Goal: Transaction & Acquisition: Obtain resource

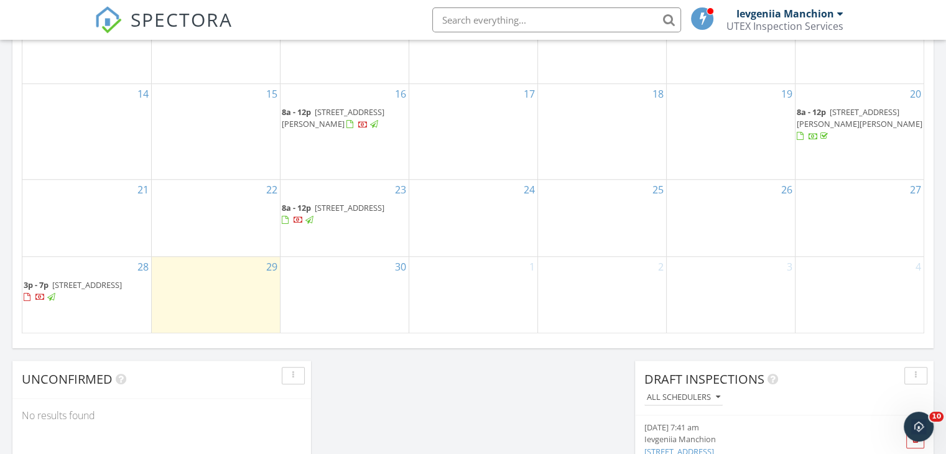
scroll to position [933, 0]
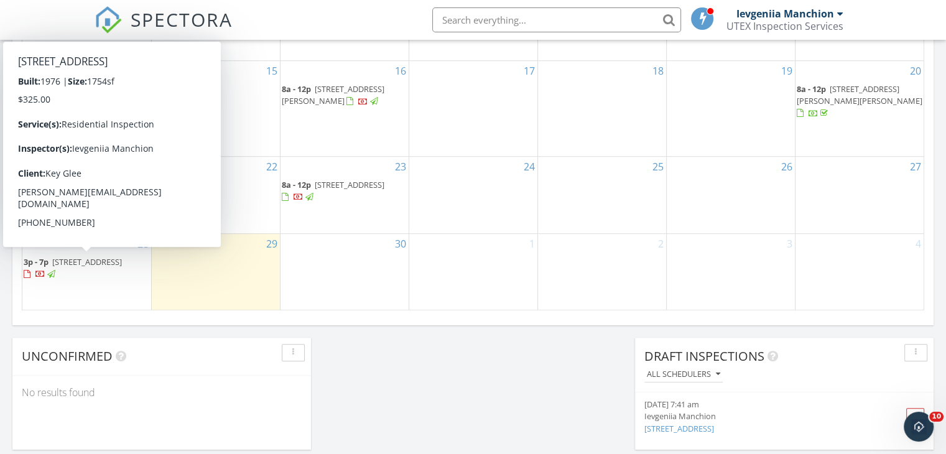
click at [106, 259] on span "9800 N County Rd, Frisco 75033" at bounding box center [87, 261] width 70 height 11
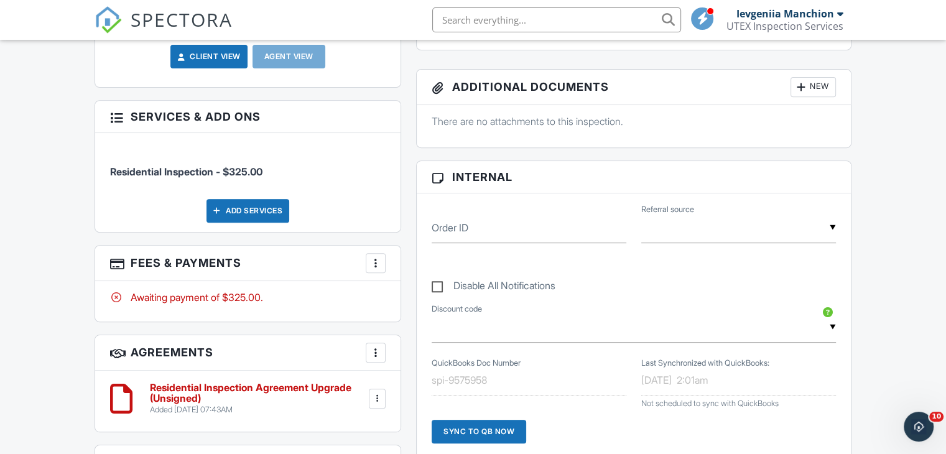
scroll to position [497, 0]
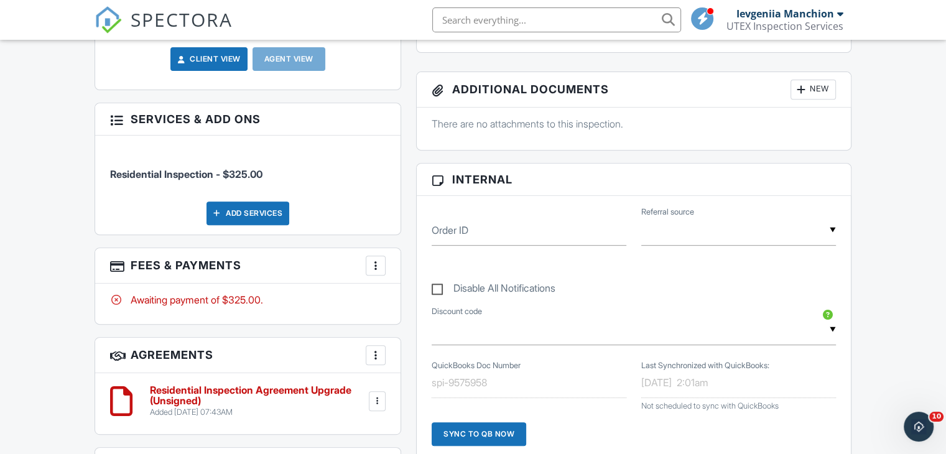
click at [373, 262] on div at bounding box center [375, 265] width 12 height 12
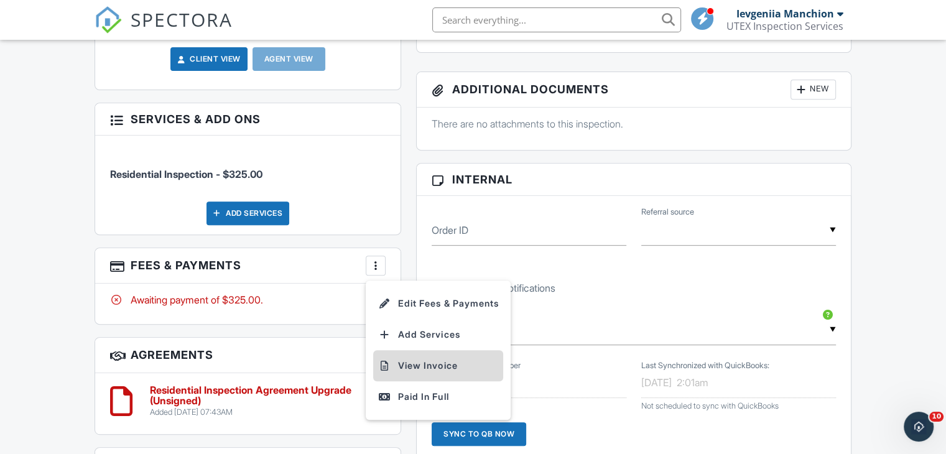
click at [417, 368] on li "View Invoice" at bounding box center [438, 365] width 130 height 31
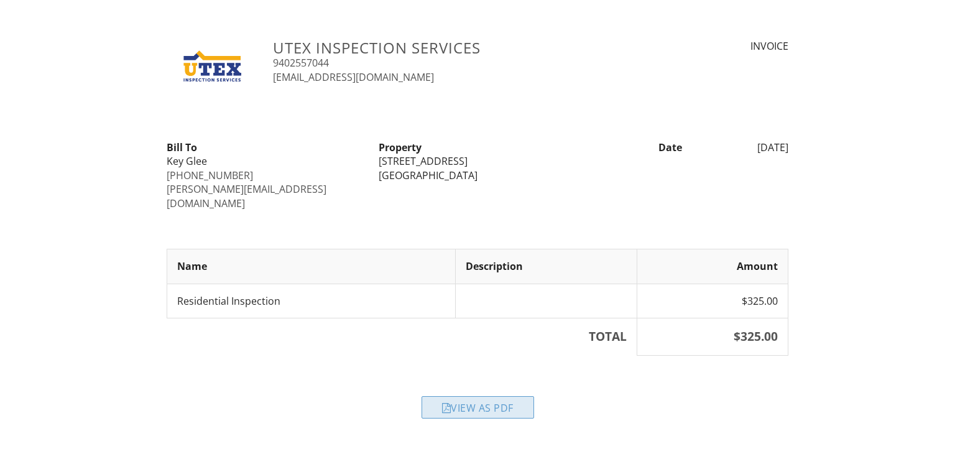
click at [485, 396] on div "View as PDF" at bounding box center [478, 407] width 113 height 22
